Goal: Transaction & Acquisition: Download file/media

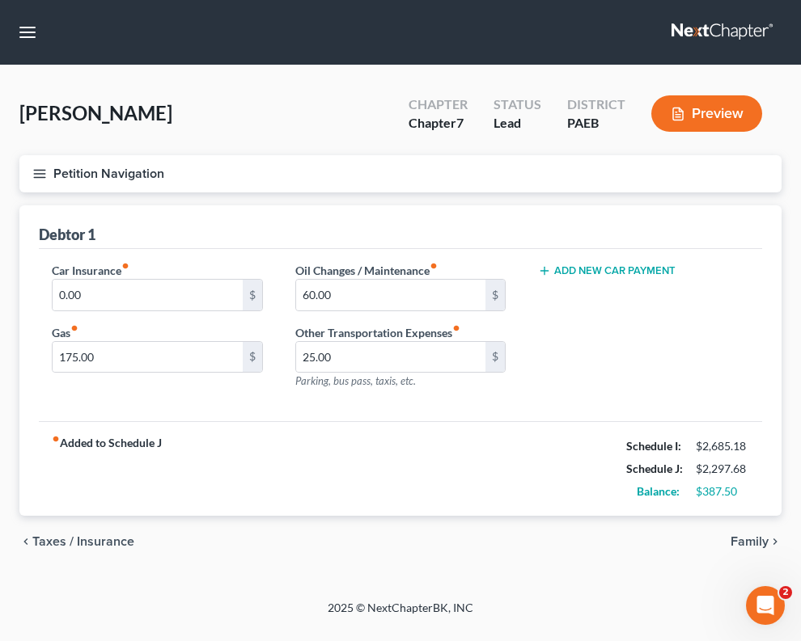
click at [54, 488] on strong "fiber_manual_record Added to Schedule J" at bounding box center [107, 469] width 110 height 68
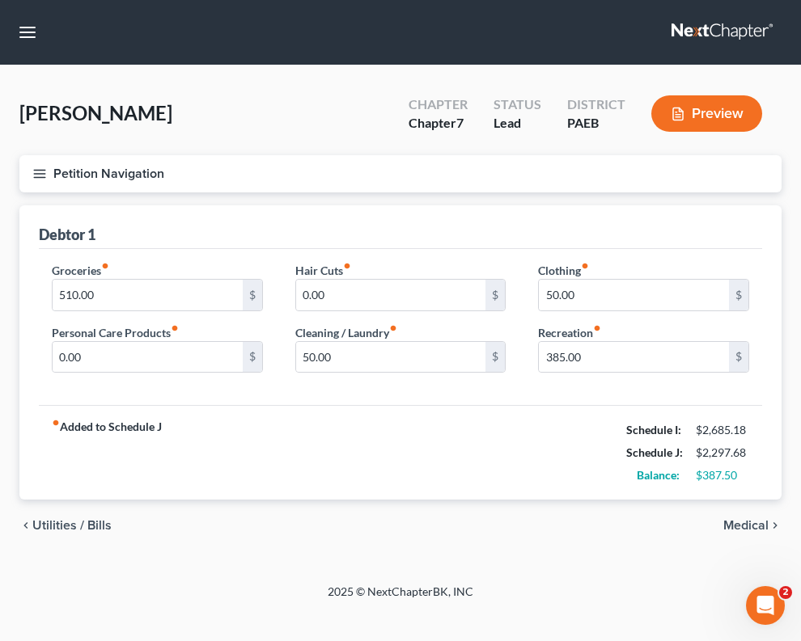
click at [37, 479] on div "Debtor 1 Groceries fiber_manual_record 510.00 $ Personal Care Products fiber_ma…" at bounding box center [400, 352] width 762 height 295
click at [564, 361] on input "385.00" at bounding box center [634, 357] width 190 height 31
drag, startPoint x: 564, startPoint y: 361, endPoint x: 514, endPoint y: 364, distance: 49.4
click at [514, 364] on div "Groceries fiber_manual_record 510.00 $ Personal Care Products fiber_manual_reco…" at bounding box center [400, 324] width 729 height 125
type input "400.00"
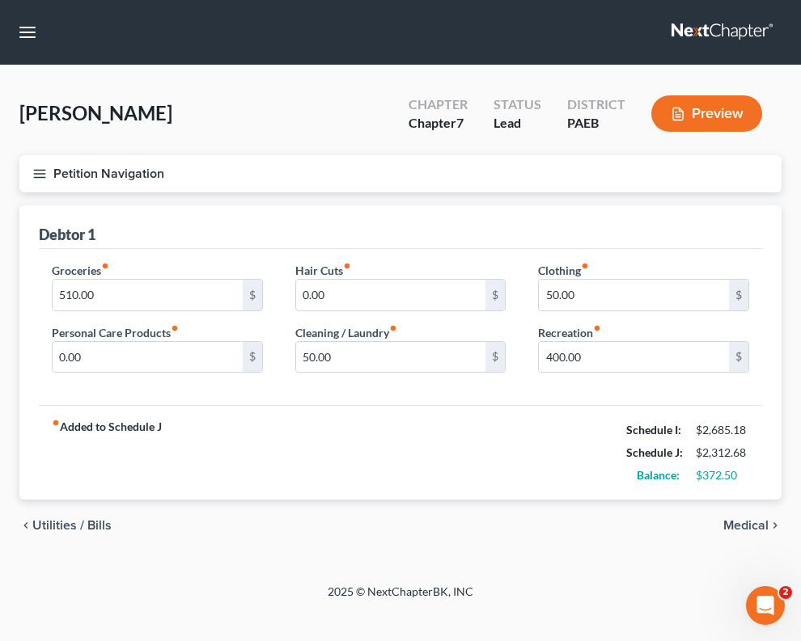
drag, startPoint x: 84, startPoint y: 497, endPoint x: 111, endPoint y: 454, distance: 51.2
click at [85, 497] on div "fiber_manual_record Added to Schedule J Schedule I: $2,685.18 Schedule J: $2,31…" at bounding box center [400, 452] width 723 height 95
click at [450, 459] on div "fiber_manual_record Added to Schedule J Schedule I: $2,685.18 Schedule J: $2,31…" at bounding box center [400, 452] width 723 height 95
click at [306, 137] on div "[PERSON_NAME] Upgraded Chapter Chapter 7 Status Lead District PAEB Preview" at bounding box center [400, 120] width 762 height 70
click at [73, 298] on input "510.00" at bounding box center [148, 295] width 190 height 31
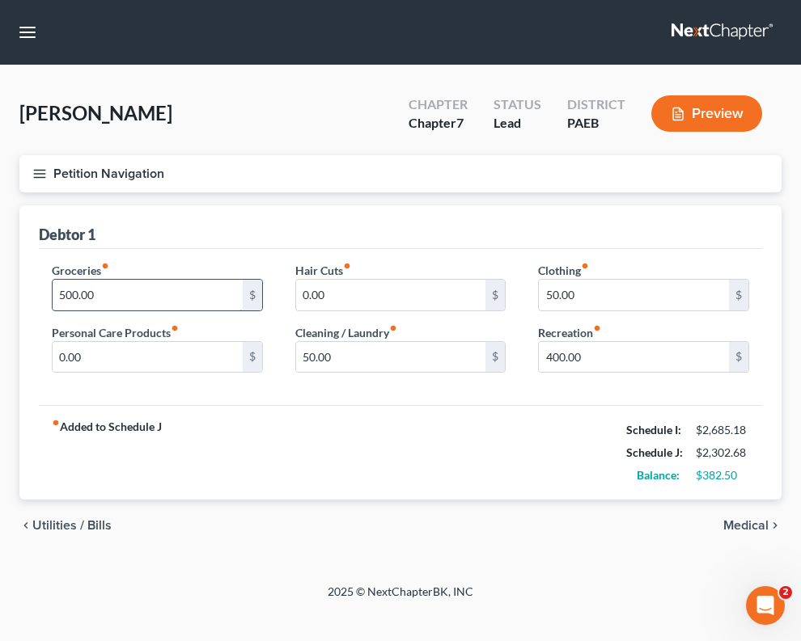
type input "500.00"
click at [200, 403] on div "Groceries fiber_manual_record 500.00 $ Personal Care Products fiber_manual_reco…" at bounding box center [400, 327] width 723 height 157
click at [412, 521] on div "chevron_left Utilities / Bills Medical chevron_right" at bounding box center [400, 526] width 762 height 52
drag, startPoint x: 736, startPoint y: 479, endPoint x: 699, endPoint y: 479, distance: 37.2
click at [697, 479] on div "$382.50" at bounding box center [721, 475] width 53 height 16
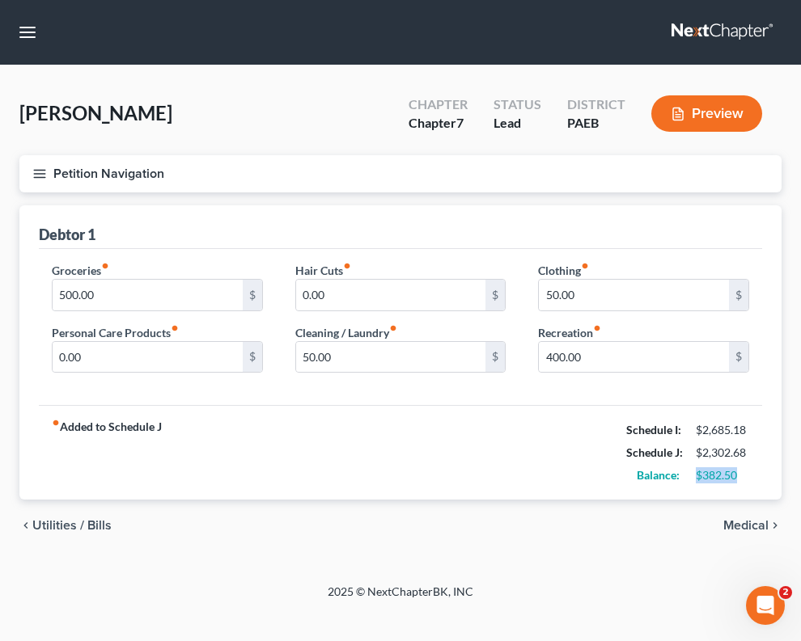
copy div "$382.50"
click at [28, 34] on button "button" at bounding box center [27, 32] width 29 height 29
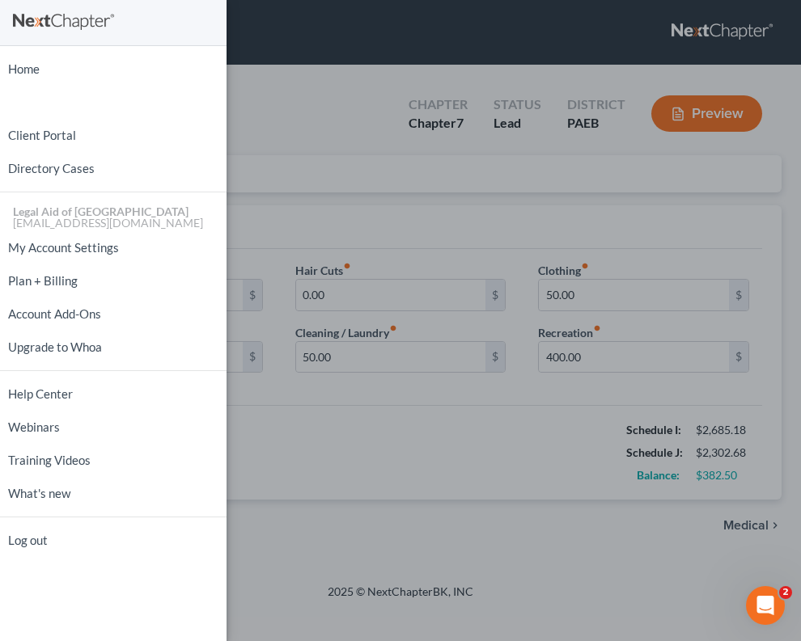
drag, startPoint x: 336, startPoint y: 153, endPoint x: 215, endPoint y: 153, distance: 120.5
click at [336, 153] on div "Home New Case Client Portal Directory Cases Legal Aid of Southeastern [GEOGRAPH…" at bounding box center [400, 320] width 801 height 641
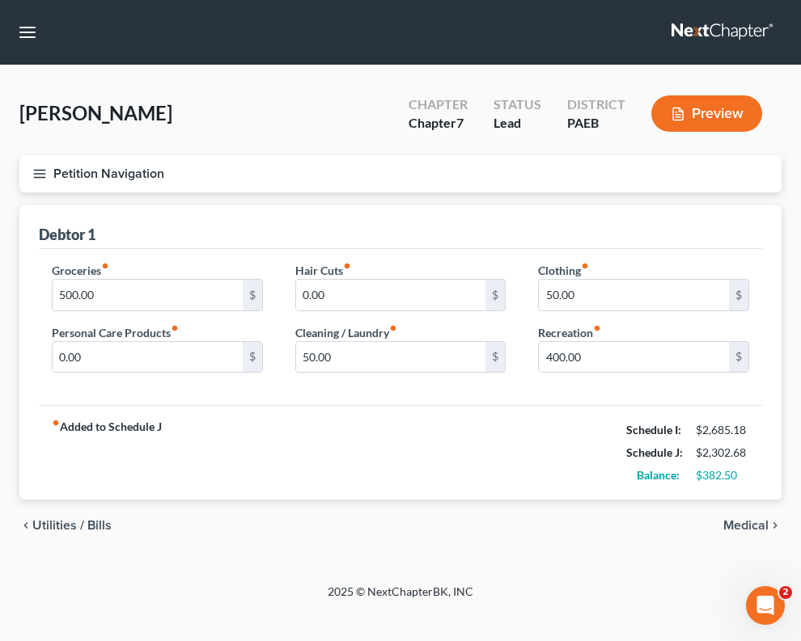
click at [37, 174] on line "button" at bounding box center [39, 174] width 11 height 0
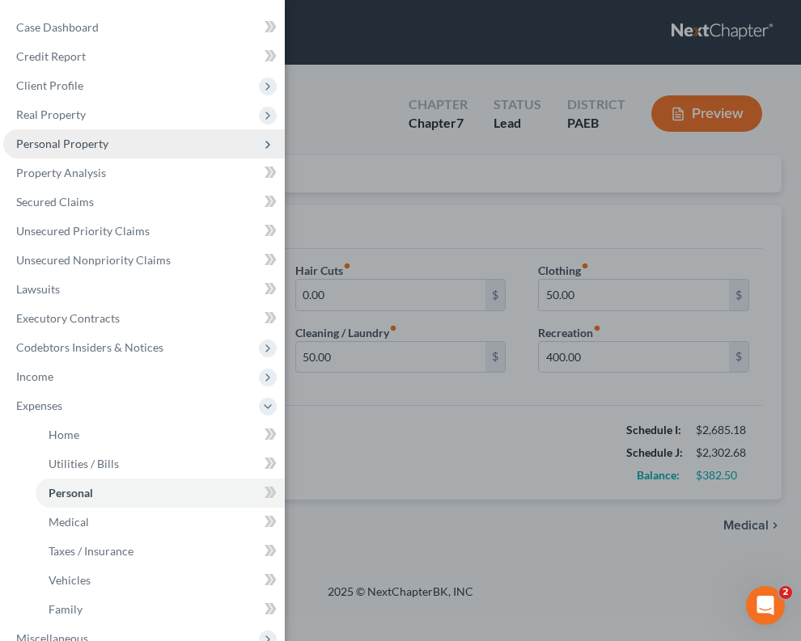
click at [104, 150] on span "Personal Property" at bounding box center [62, 144] width 92 height 14
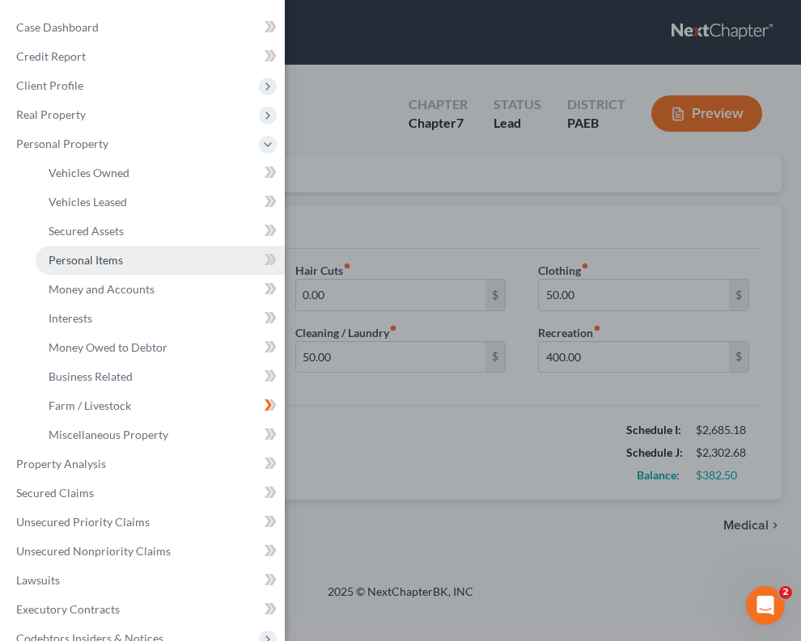
click at [144, 261] on link "Personal Items" at bounding box center [160, 260] width 249 height 29
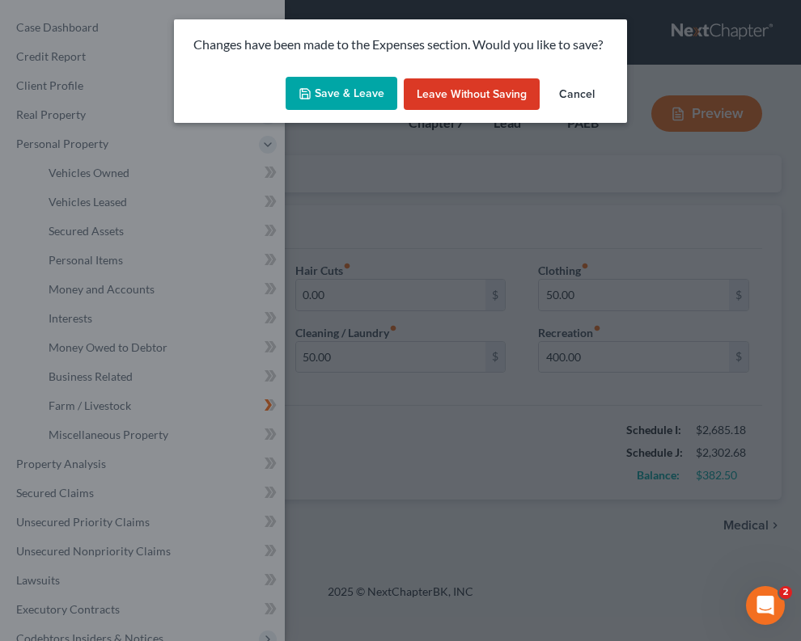
click at [349, 97] on button "Save & Leave" at bounding box center [341, 94] width 112 height 34
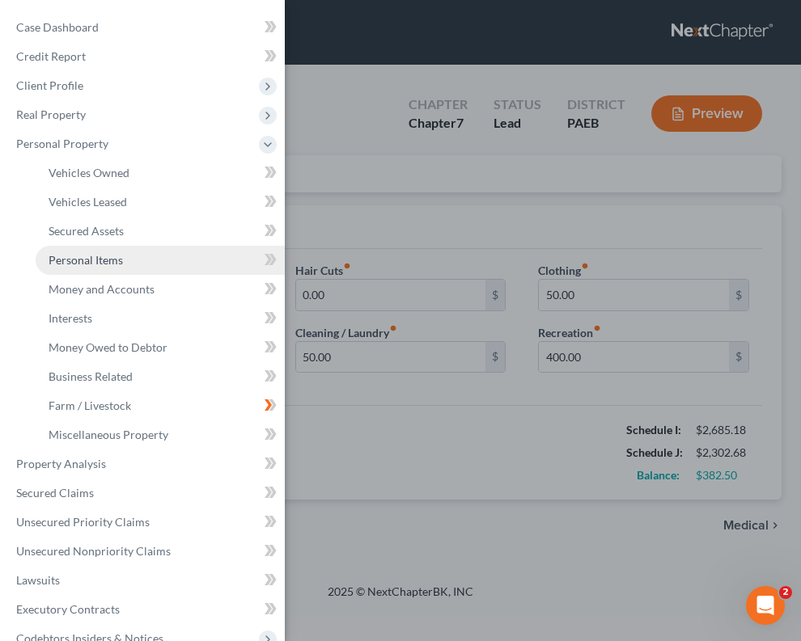
click at [112, 260] on span "Personal Items" at bounding box center [86, 260] width 74 height 14
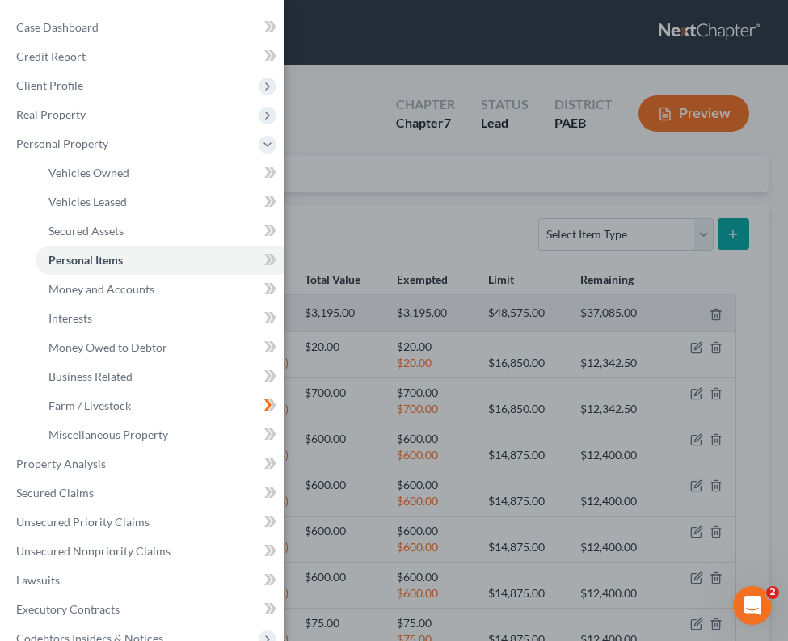
click at [442, 220] on div "Case Dashboard Payments Invoices Payments Payments Credit Report Client Profile" at bounding box center [394, 320] width 788 height 641
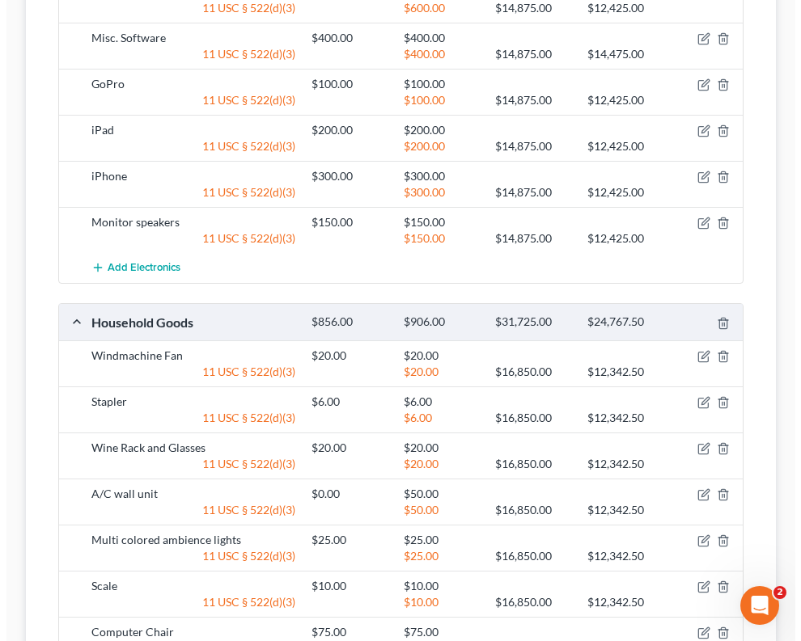
scroll to position [1613, 0]
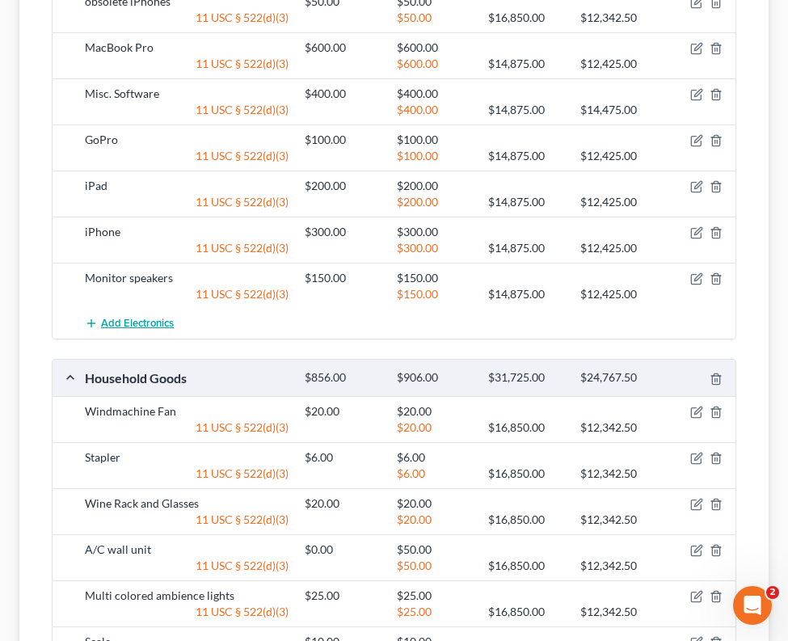
click at [152, 320] on span "Add Electronics" at bounding box center [137, 323] width 73 height 13
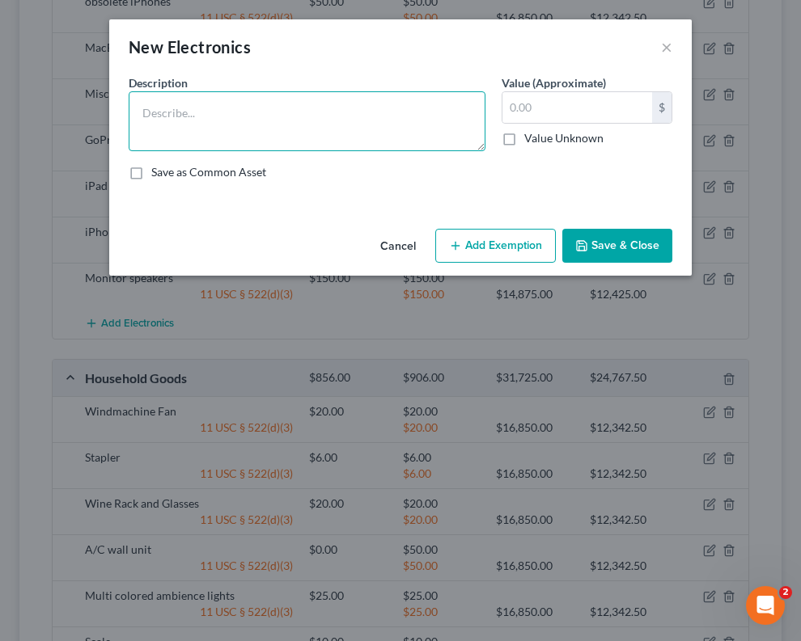
click at [200, 107] on textarea at bounding box center [307, 121] width 357 height 60
paste textarea "Ableton 12"
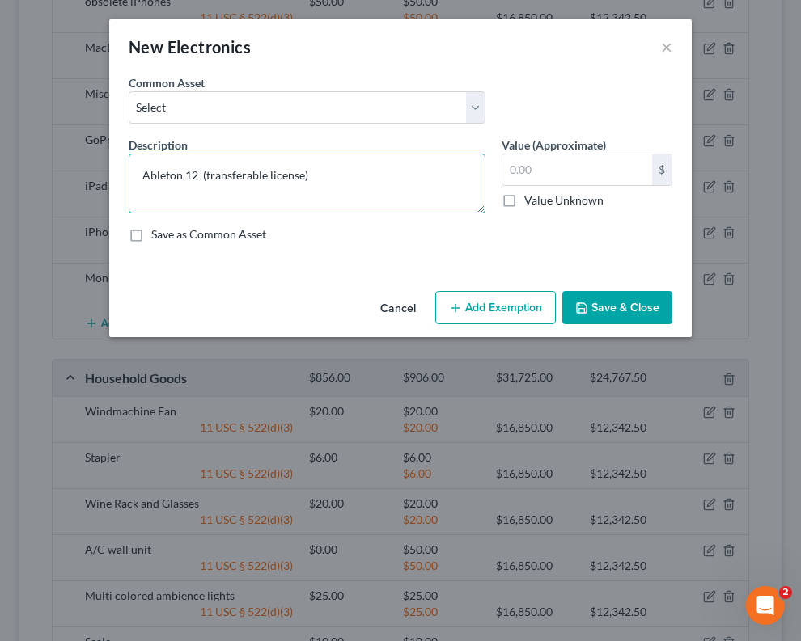
drag, startPoint x: 268, startPoint y: 178, endPoint x: 266, endPoint y: 197, distance: 19.5
click at [265, 181] on textarea "Ableton 12 (transferable license)" at bounding box center [307, 184] width 357 height 60
type textarea "Ableton 12 (transferable software license)"
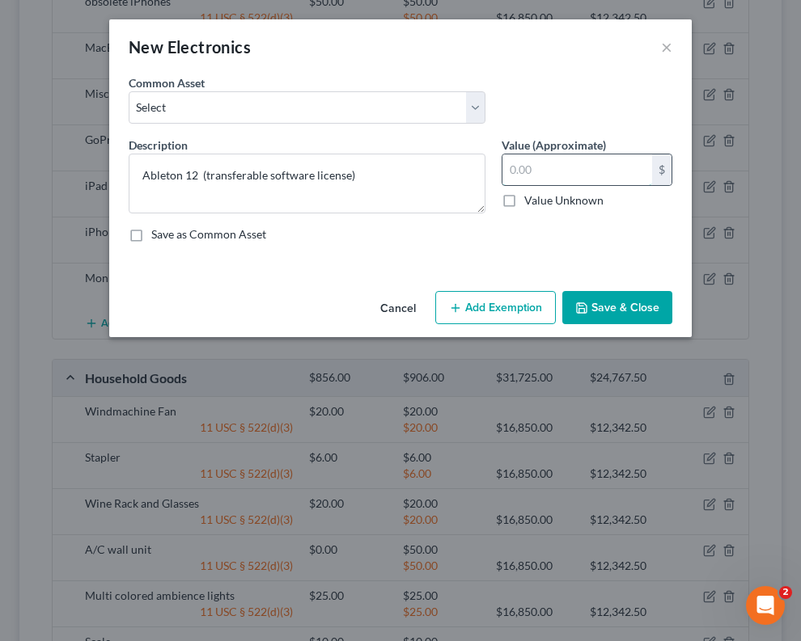
click at [593, 164] on input "text" at bounding box center [577, 169] width 150 height 31
type input "500"
click at [394, 116] on select "Select Headphones TV Printer Laptop DVD and VHS players iPad iPhone 12 C amera …" at bounding box center [307, 107] width 357 height 32
click at [619, 238] on div "Save as Common Asset" at bounding box center [400, 234] width 543 height 16
click at [518, 302] on button "Add Exemption" at bounding box center [495, 308] width 120 height 34
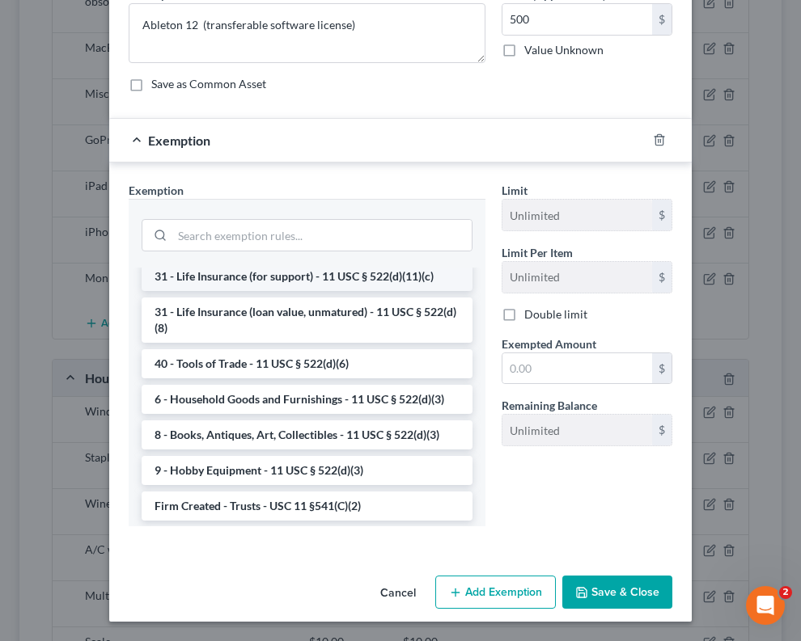
scroll to position [1294, 0]
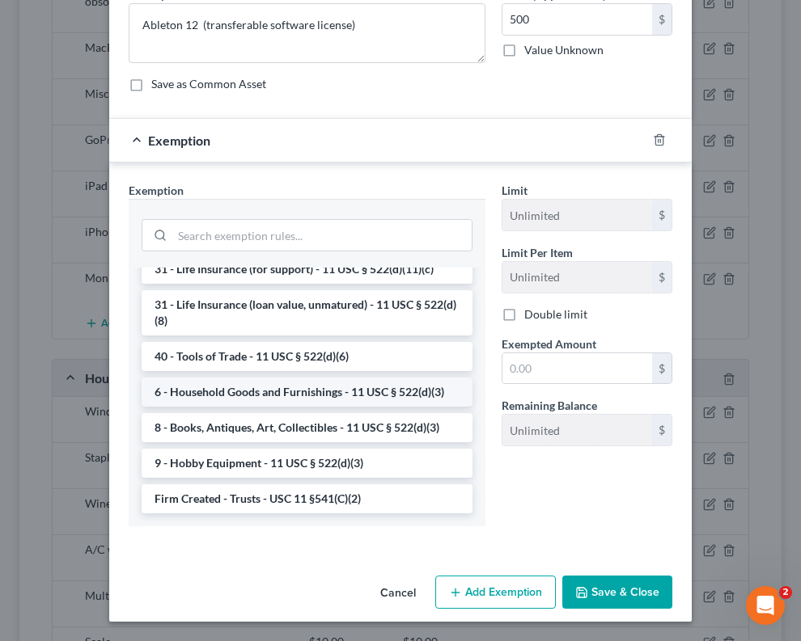
click at [305, 407] on li "6 - Household Goods and Furnishings - 11 USC § 522(d)(3)" at bounding box center [307, 392] width 331 height 29
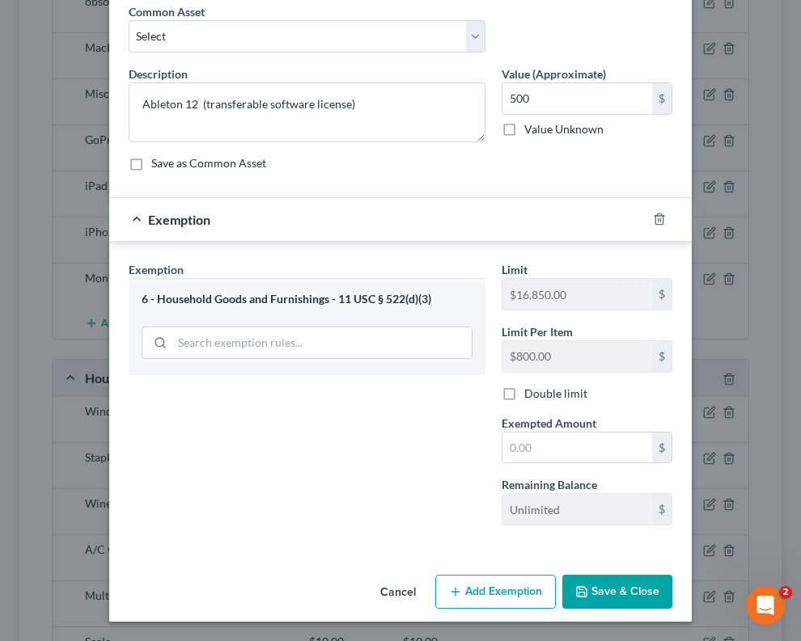
scroll to position [71, 0]
click at [606, 450] on input "text" at bounding box center [577, 448] width 150 height 31
type input "500"
click at [598, 587] on button "Save & Close" at bounding box center [617, 592] width 110 height 34
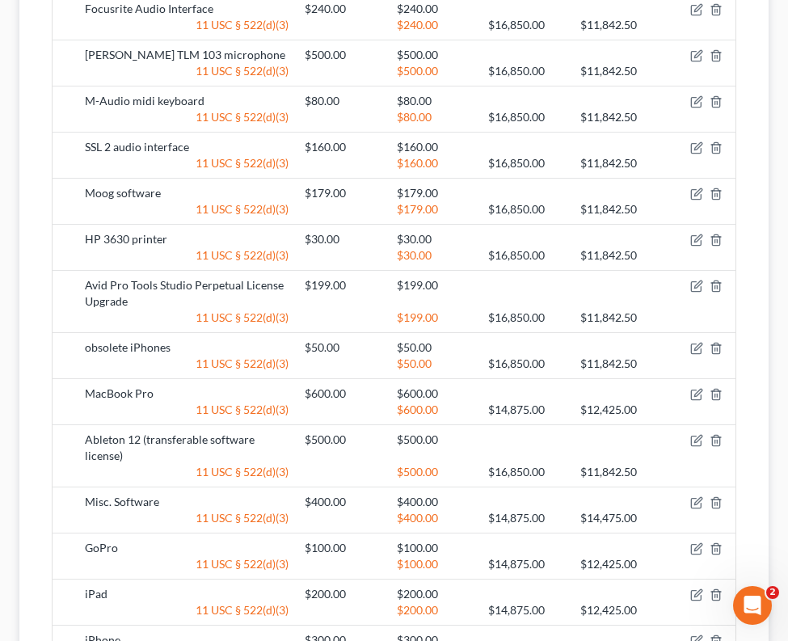
scroll to position [1174, 0]
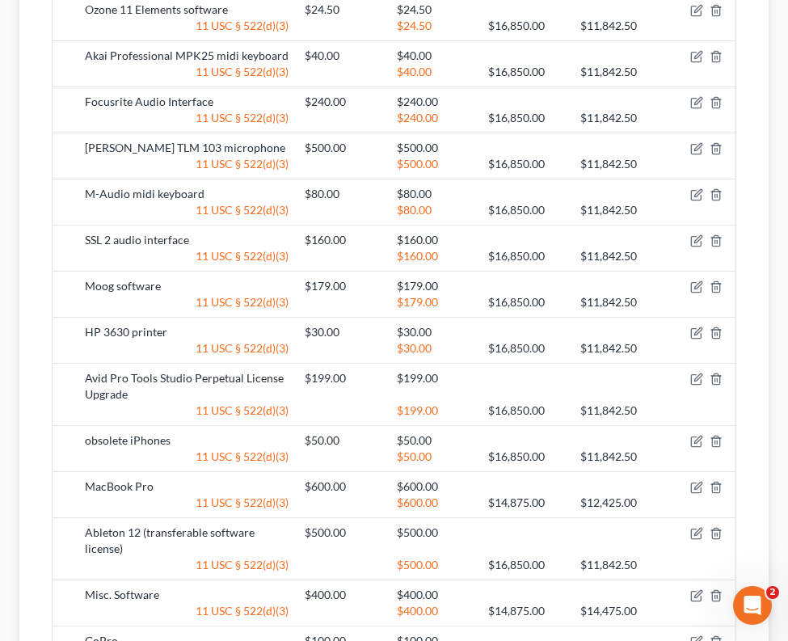
drag, startPoint x: 437, startPoint y: 407, endPoint x: 510, endPoint y: 421, distance: 75.0
click at [437, 407] on div "$199.00" at bounding box center [434, 411] width 91 height 16
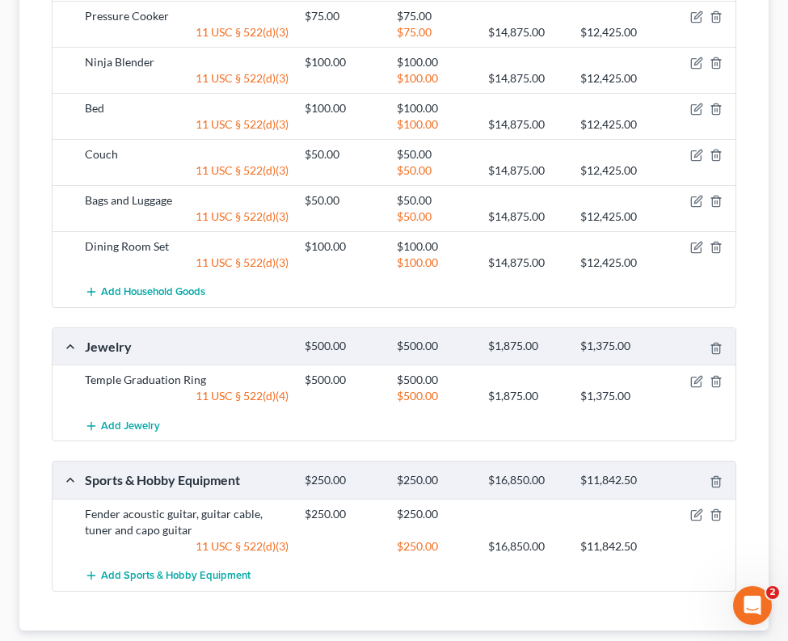
scroll to position [2727, 0]
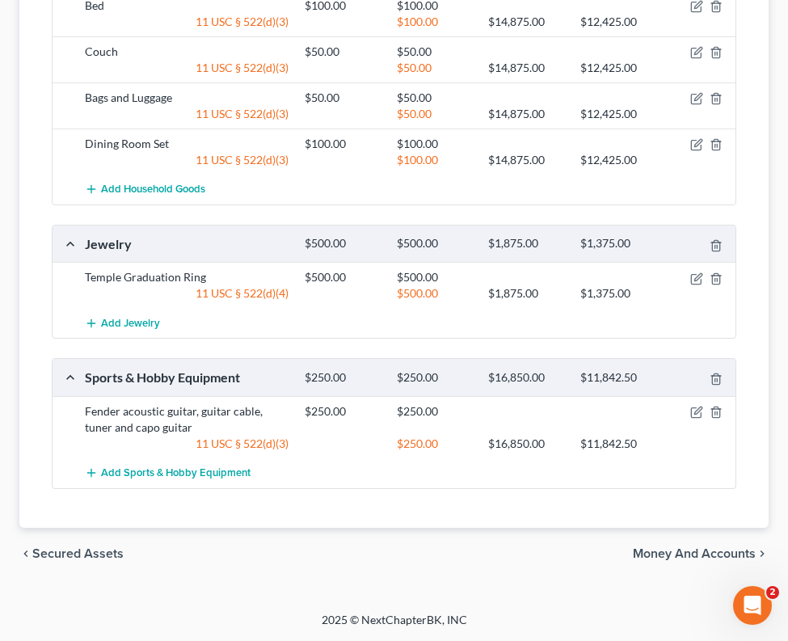
click at [641, 555] on span "Money and Accounts" at bounding box center [694, 553] width 123 height 13
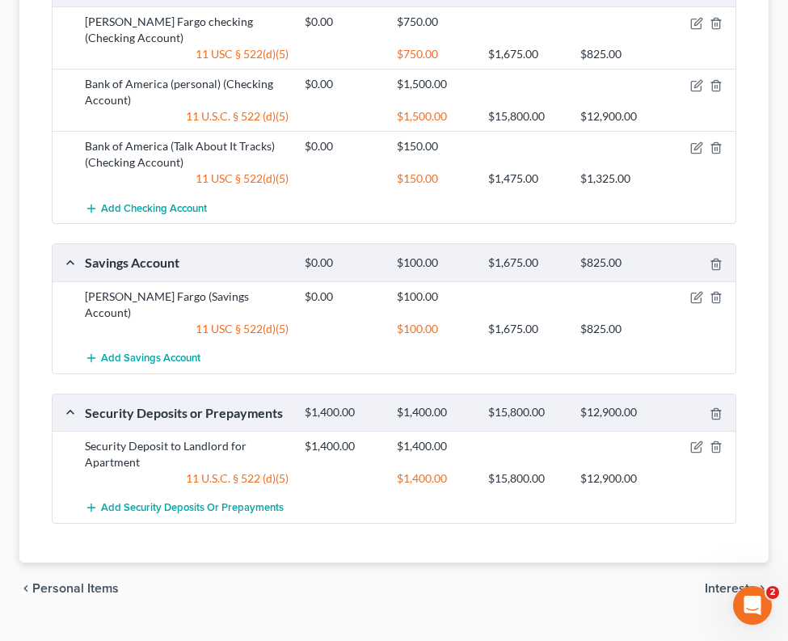
scroll to position [461, 0]
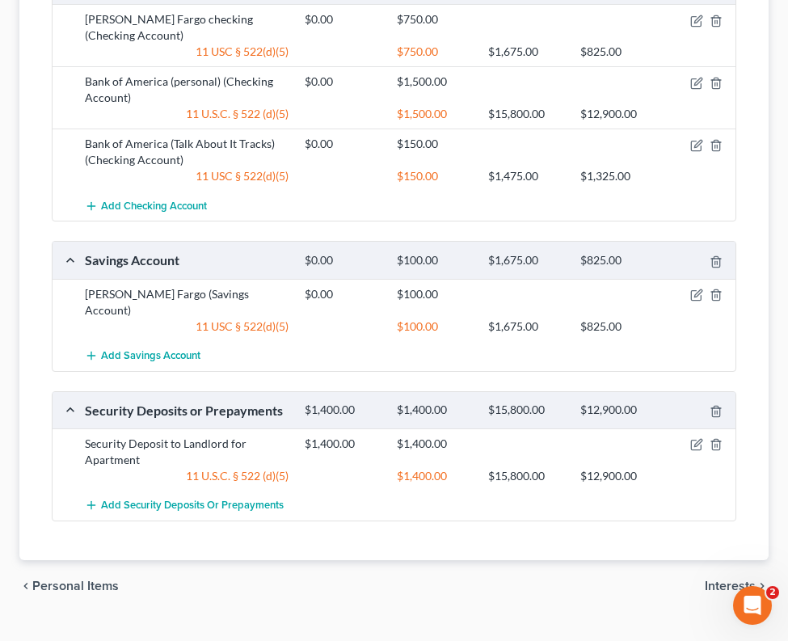
click at [747, 580] on span "Interests" at bounding box center [730, 586] width 51 height 13
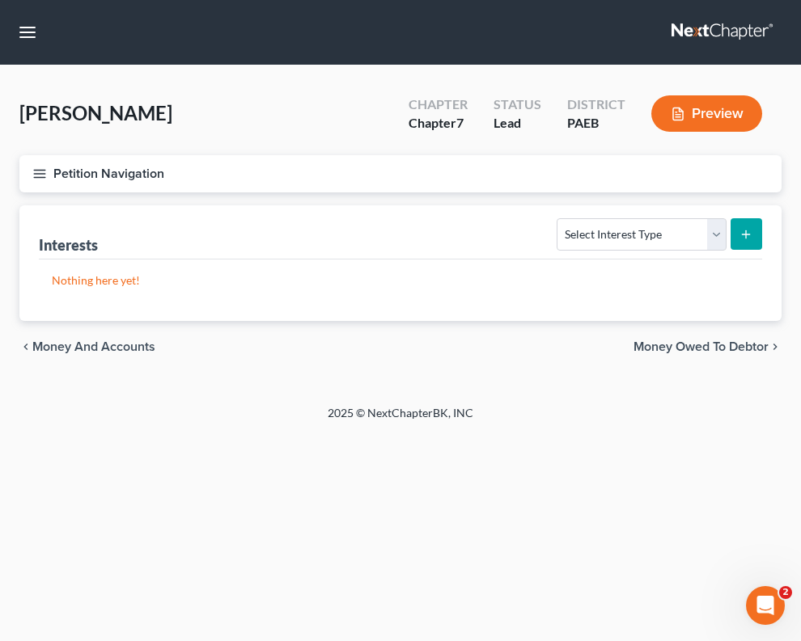
click at [36, 173] on icon "button" at bounding box center [39, 174] width 15 height 15
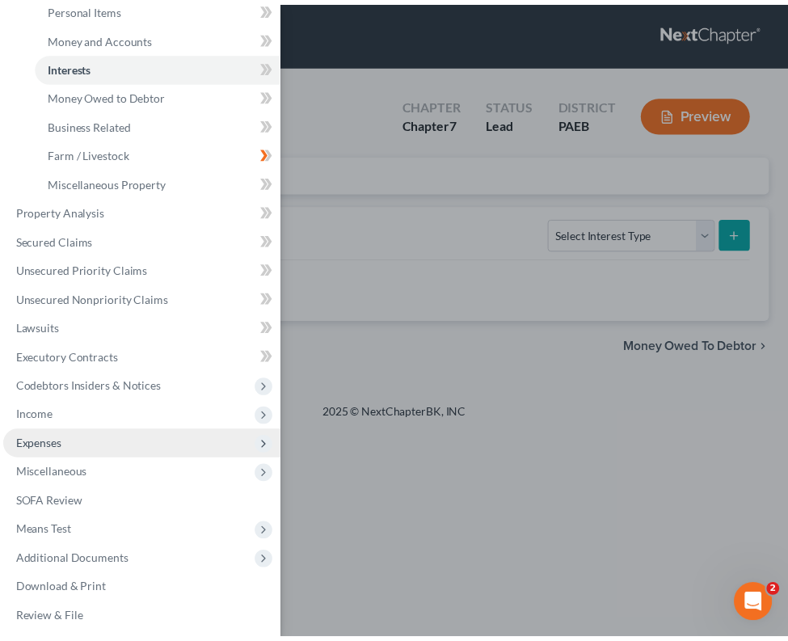
scroll to position [258, 0]
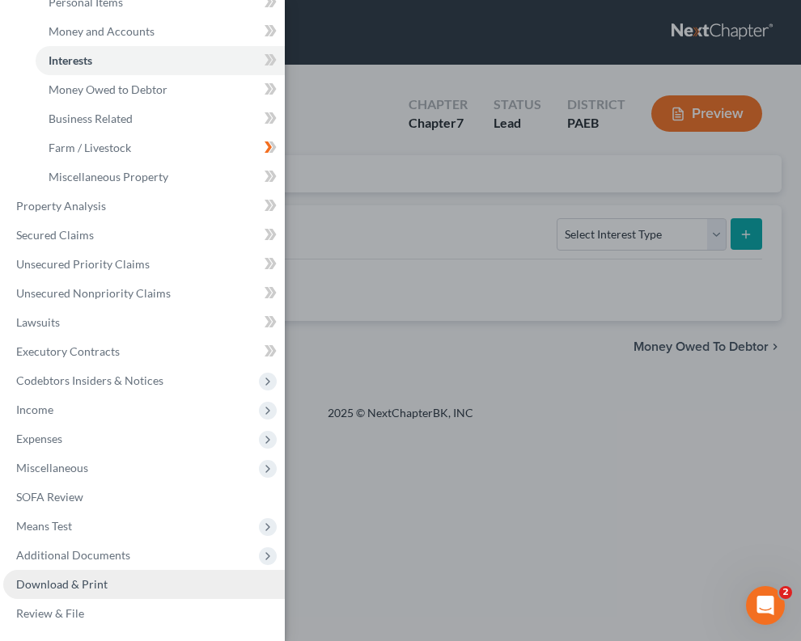
click at [84, 588] on span "Download & Print" at bounding box center [61, 584] width 91 height 14
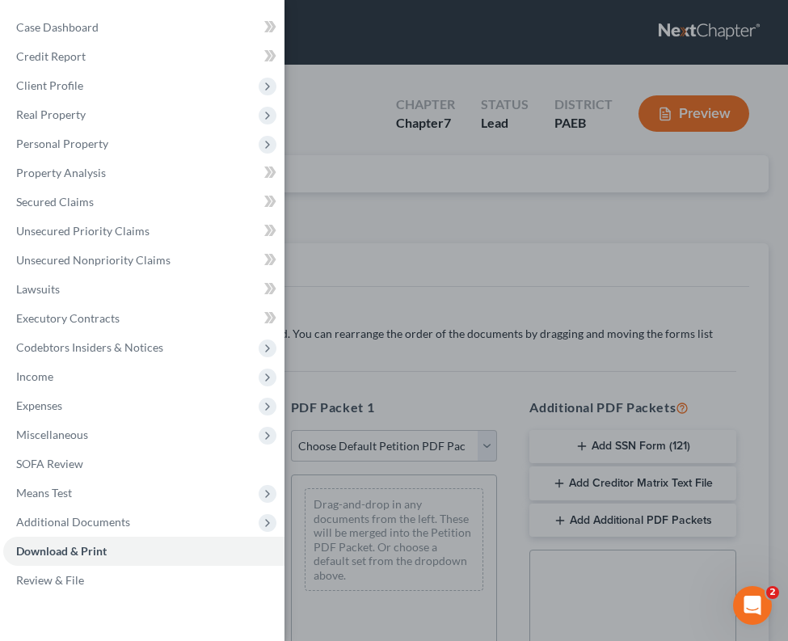
drag, startPoint x: 446, startPoint y: 378, endPoint x: 451, endPoint y: 394, distance: 17.1
click at [446, 378] on div "Case Dashboard Payments Invoices Payments Payments Credit Report Client Profile" at bounding box center [394, 320] width 788 height 641
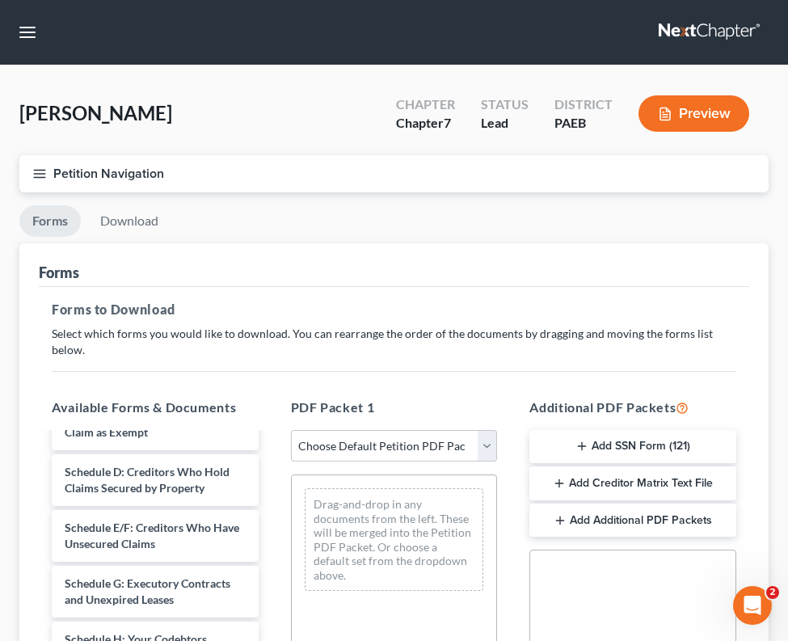
scroll to position [162, 0]
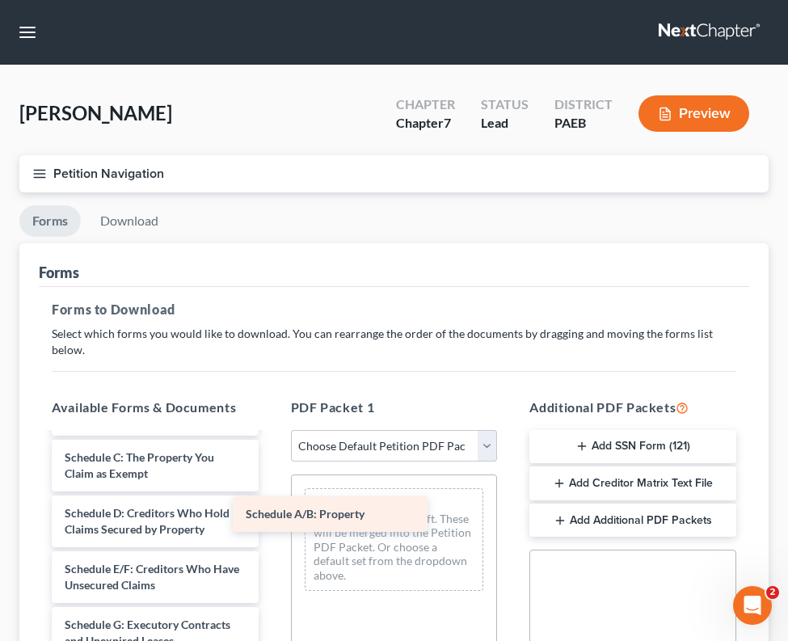
drag, startPoint x: 165, startPoint y: 455, endPoint x: 346, endPoint y: 528, distance: 195.2
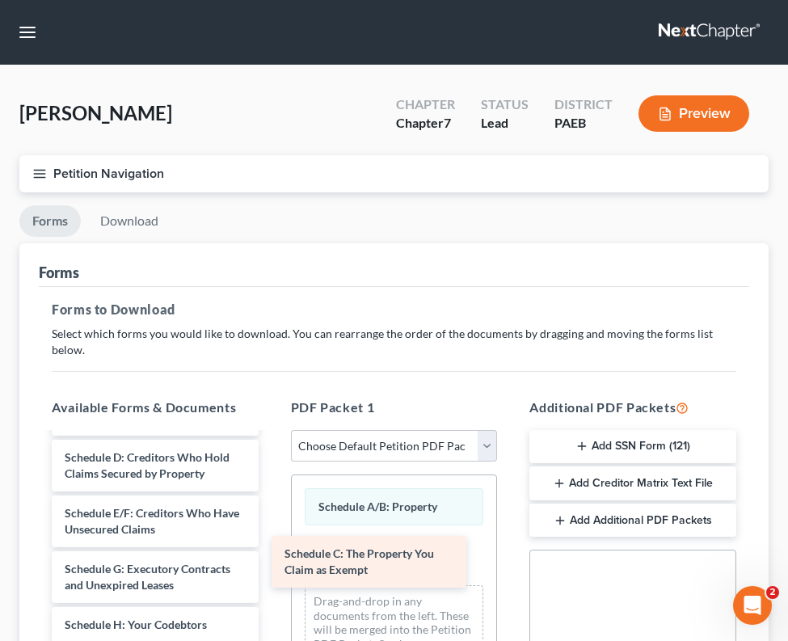
drag, startPoint x: 173, startPoint y: 445, endPoint x: 392, endPoint y: 556, distance: 245.9
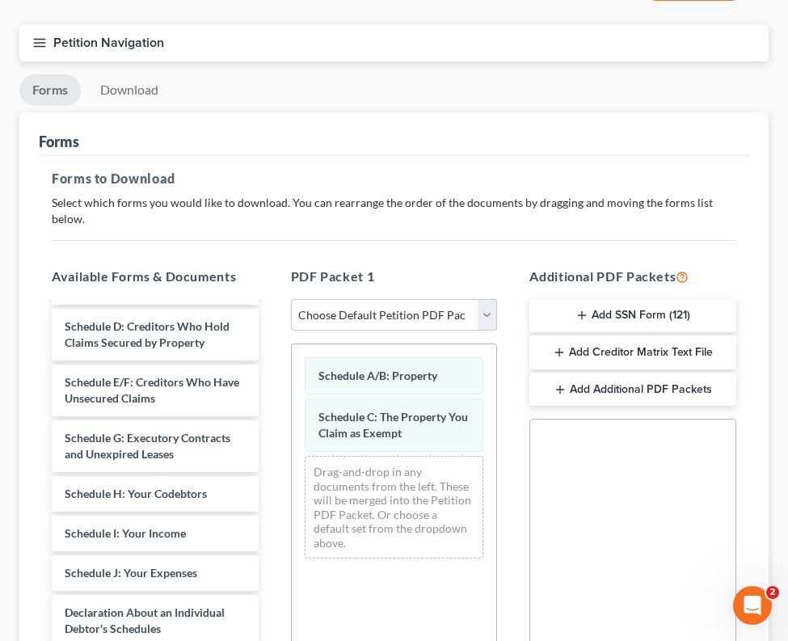
scroll to position [404, 0]
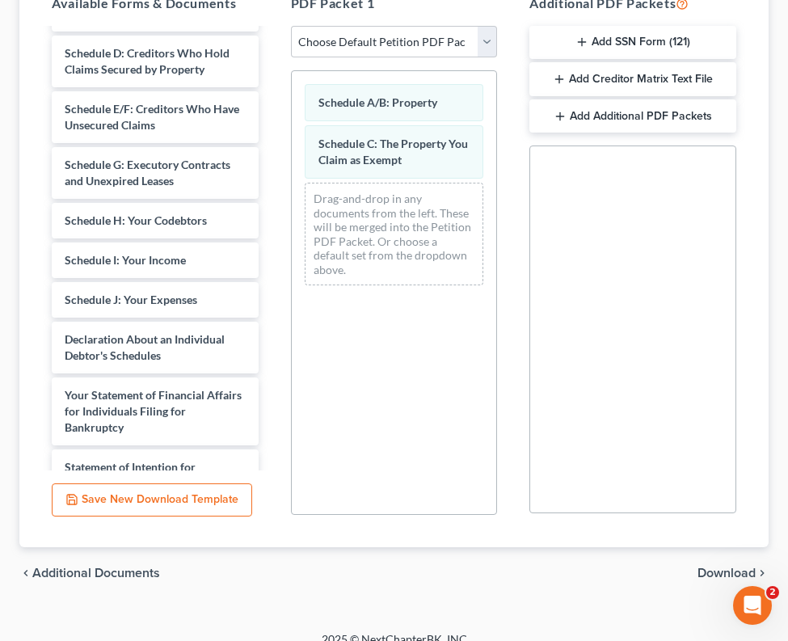
click at [718, 567] on span "Download" at bounding box center [727, 573] width 58 height 13
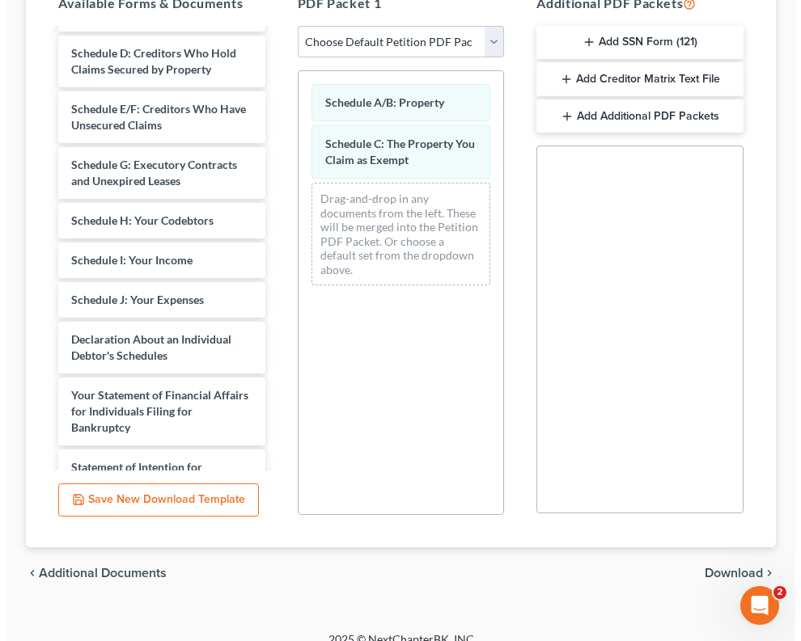
scroll to position [0, 0]
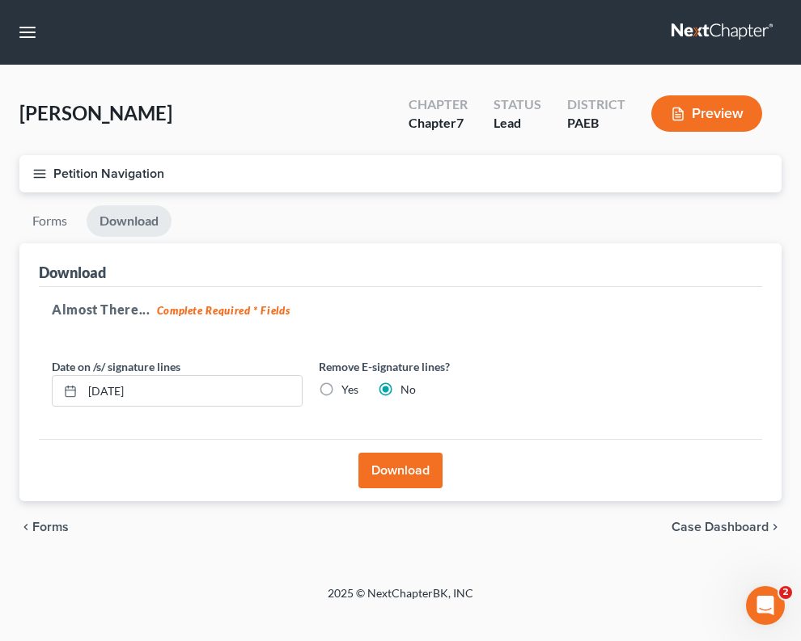
click at [412, 284] on div "Download Almost There... Complete Required * Fields Date on /s/ signature lines…" at bounding box center [400, 372] width 762 height 259
click at [345, 391] on label "Yes" at bounding box center [349, 390] width 17 height 16
click at [348, 391] on input "Yes" at bounding box center [353, 387] width 11 height 11
radio input "true"
radio input "false"
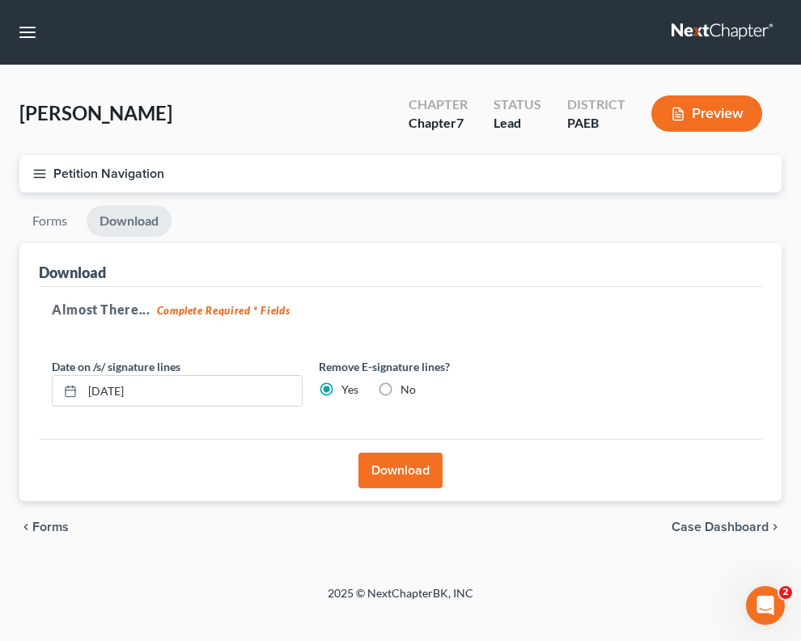
click at [405, 484] on button "Download" at bounding box center [400, 471] width 84 height 36
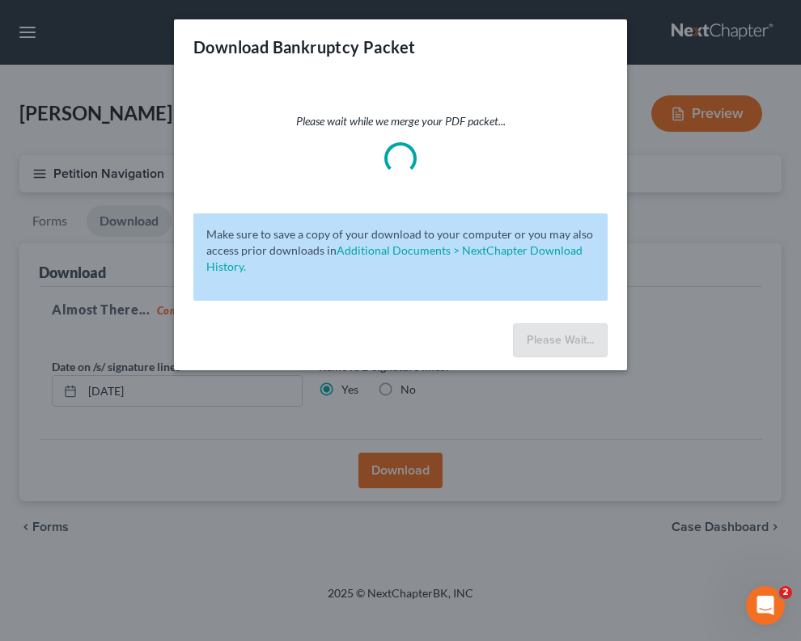
click at [503, 143] on div "Please wait while we merge your PDF packet..." at bounding box center [400, 143] width 414 height 61
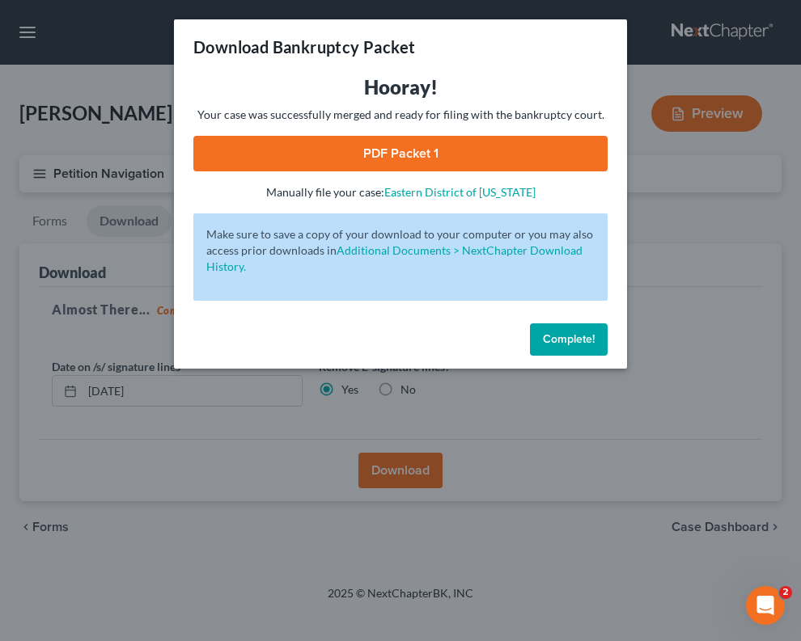
click at [513, 163] on link "PDF Packet 1" at bounding box center [400, 154] width 414 height 36
